Goal: Use online tool/utility: Utilize a website feature to perform a specific function

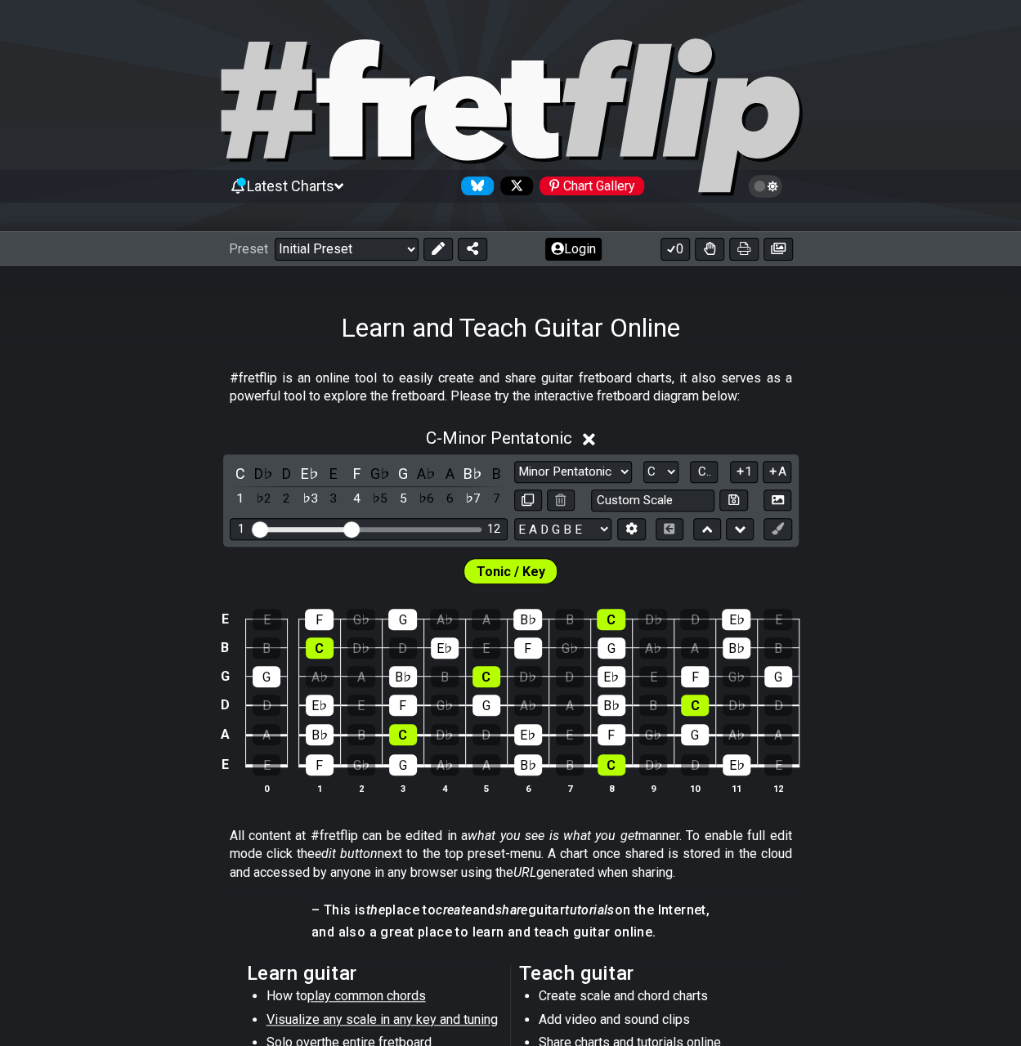
click at [575, 239] on button "Login" at bounding box center [573, 249] width 56 height 23
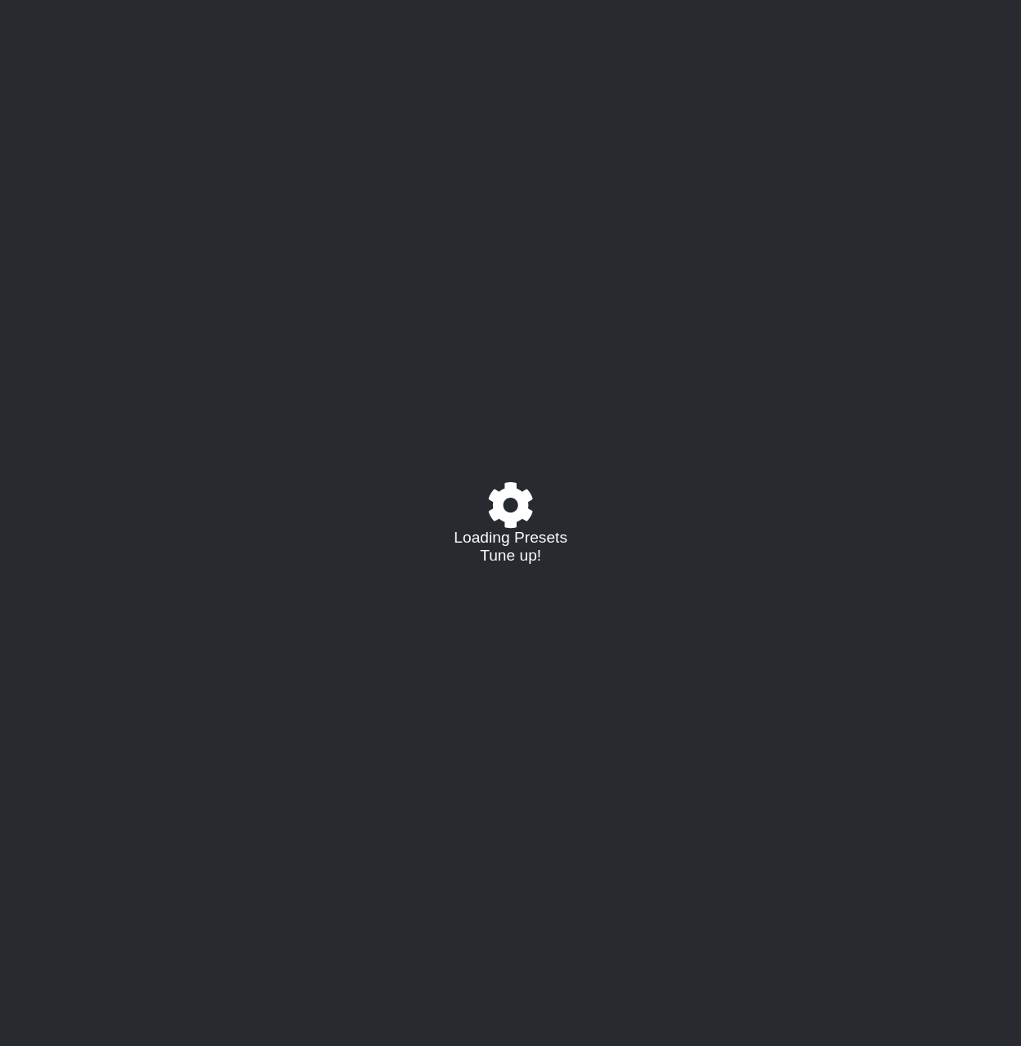
select select "C"
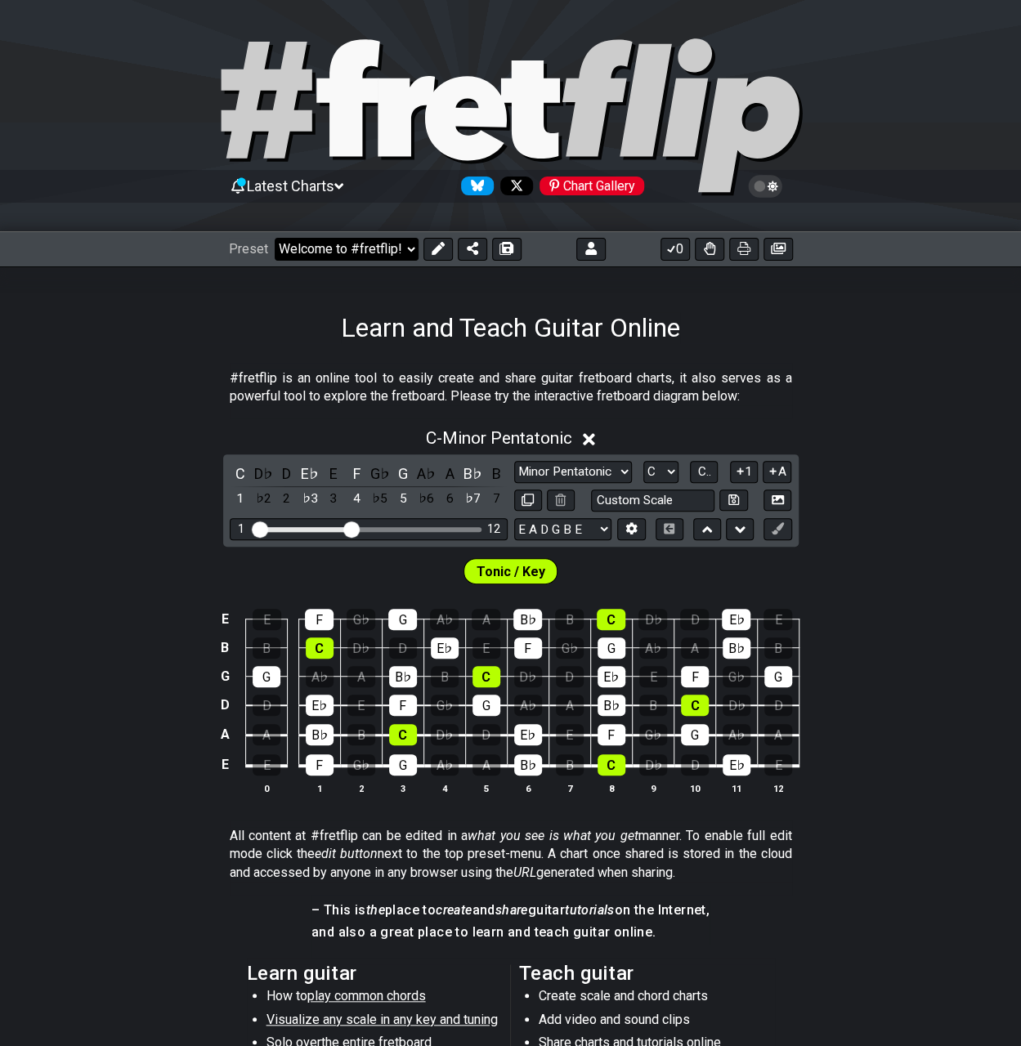
click at [319, 246] on select "Welcome to #fretflip! Initial Preset Custom Preset Minor Pentatonic Major Penta…" at bounding box center [347, 249] width 144 height 23
click at [275, 238] on select "Welcome to #fretflip! Initial Preset Custom Preset A LOCRIAN OPEN D TUNING OPEN…" at bounding box center [347, 249] width 144 height 23
select select "/02R4QE39"
select select "D"
select select "D PHRYGIAN - OPEN Dm"
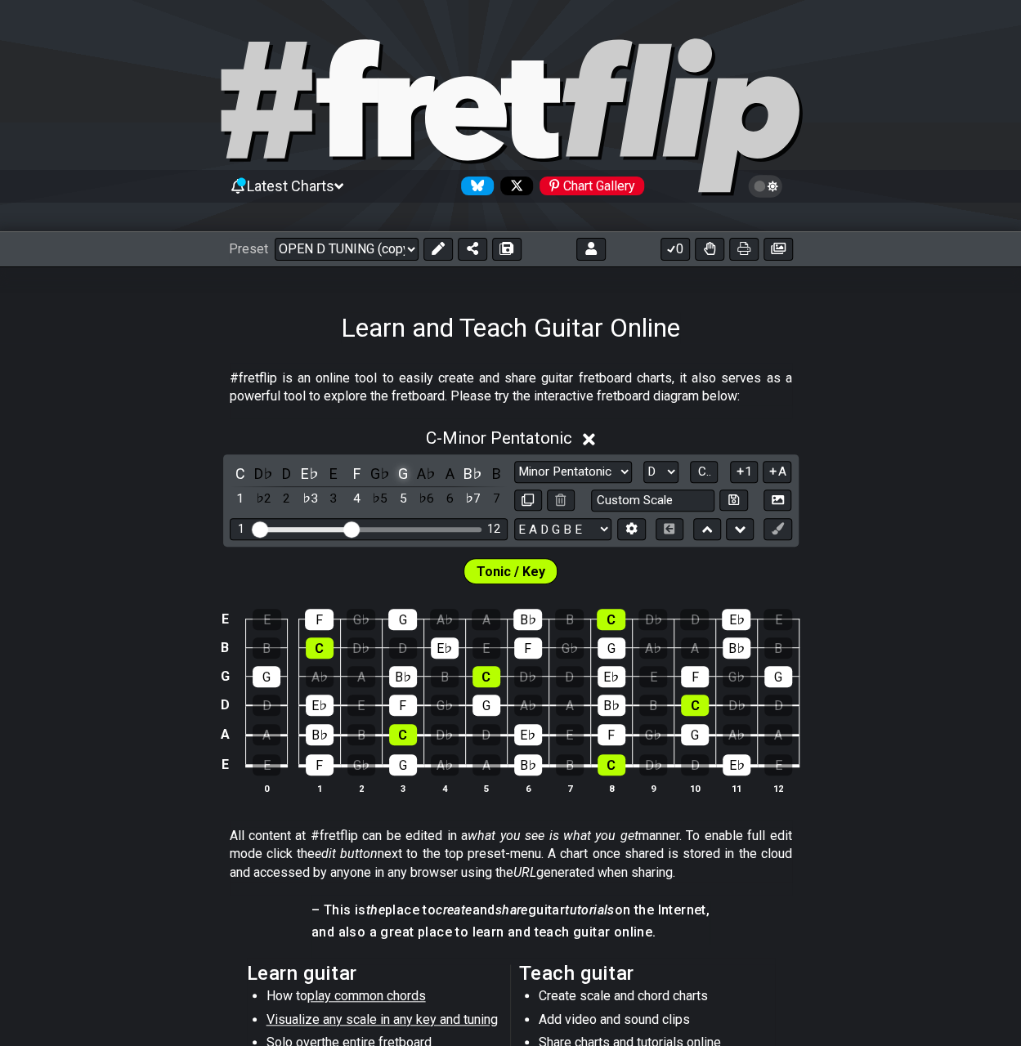
select select "D A D F A D"
select select "D"
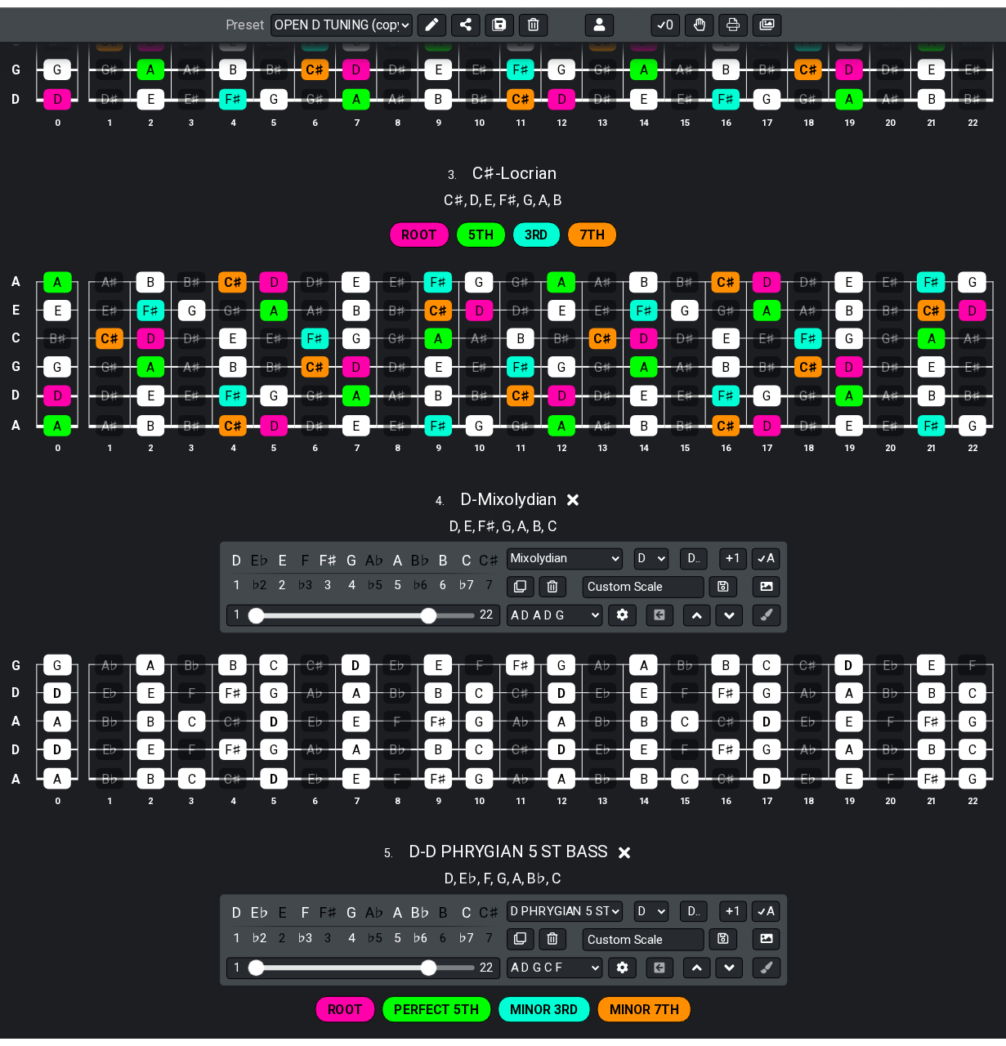
scroll to position [1226, 0]
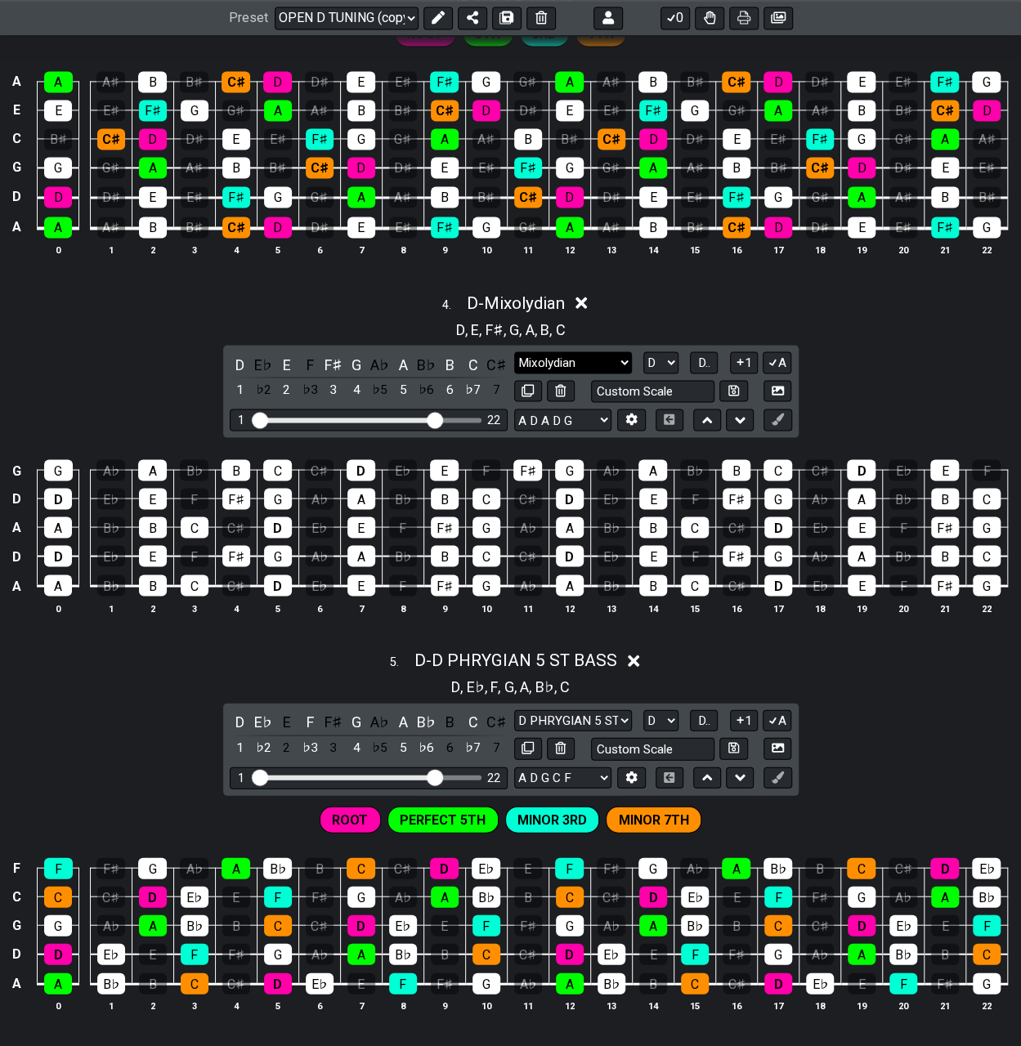
click at [603, 356] on select "Mixolydian D PHRYGIAN 5 ST BASS Minor Pentatonic Major Pentatonic Minor Blues M…" at bounding box center [573, 363] width 118 height 22
select select "Phrygian"
click at [514, 352] on select "Mixolydian D PHRYGIAN 5 ST BASS Minor Pentatonic Major Pentatonic Minor Blues M…" at bounding box center [573, 363] width 118 height 22
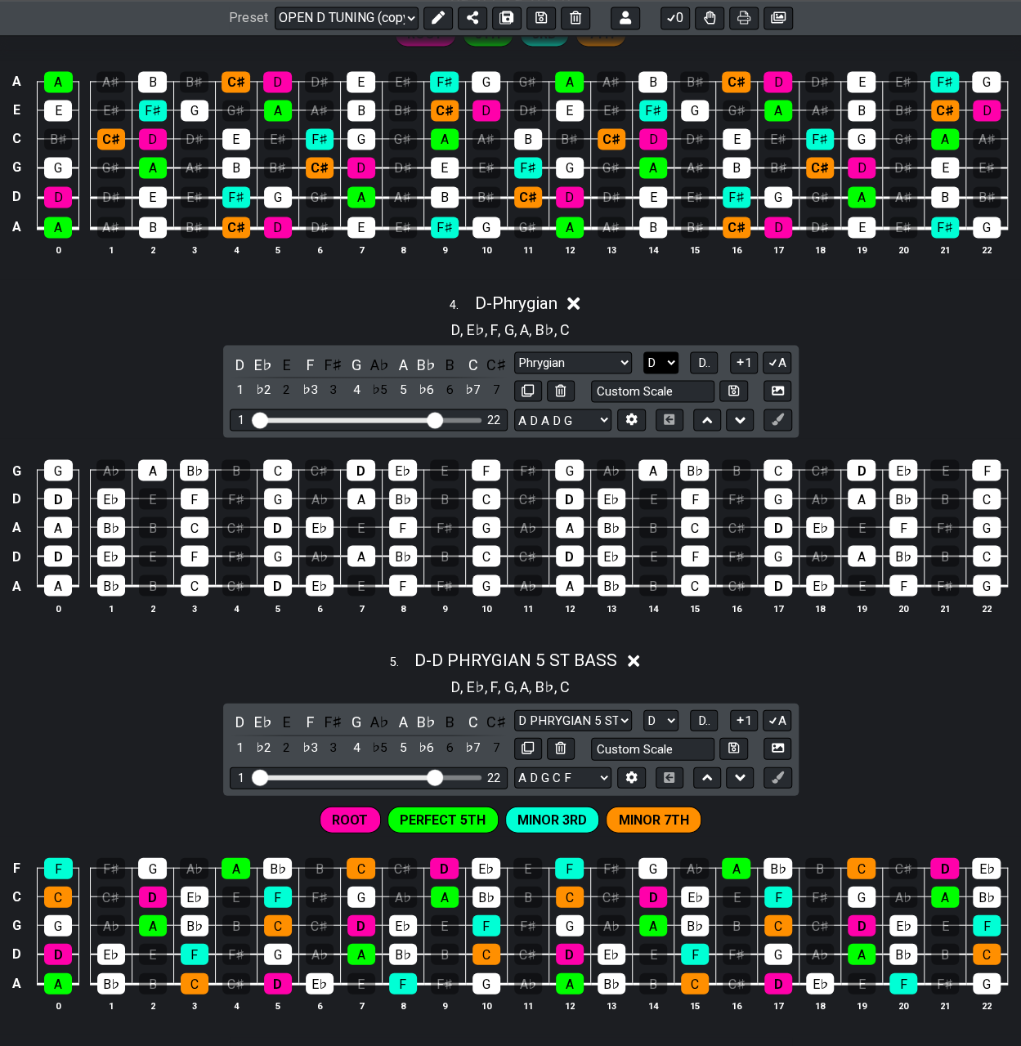
click at [662, 356] on select "A♭ A A♯ B♭ B C C♯ D♭ D D♯ E♭ E F F♯ G♭ G G♯" at bounding box center [660, 363] width 35 height 22
select select "A"
click at [643, 352] on select "A♭ A A♯ B♭ B C C♯ D♭ D D♯ E♭ E F F♯ G♭ G G♯" at bounding box center [660, 363] width 35 height 22
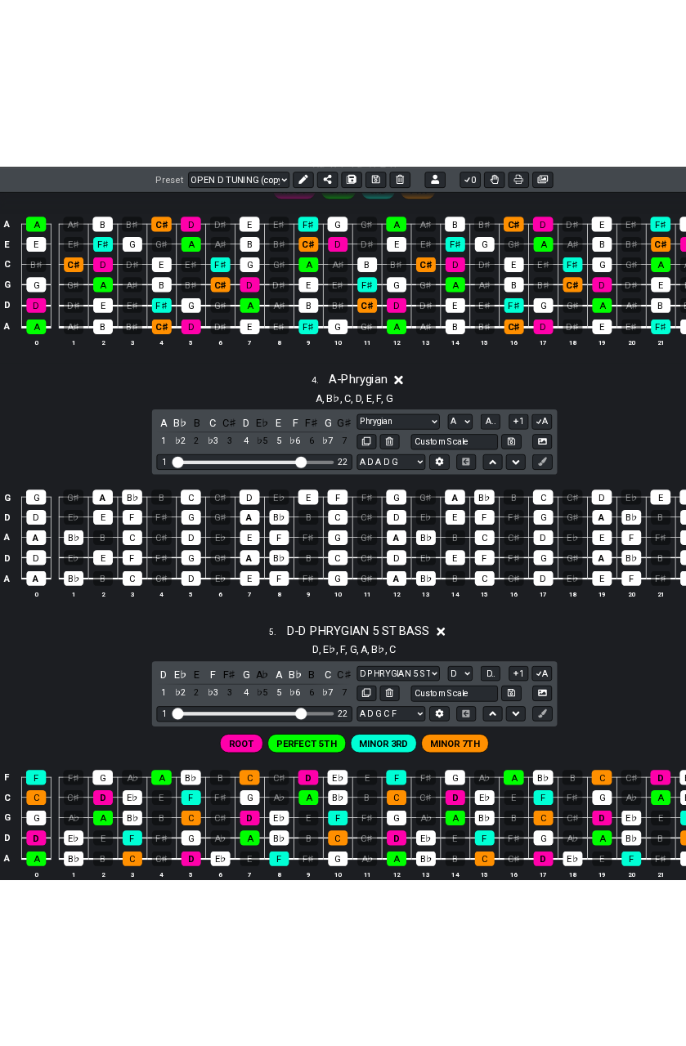
scroll to position [1251, 0]
